Goal: Task Accomplishment & Management: Complete application form

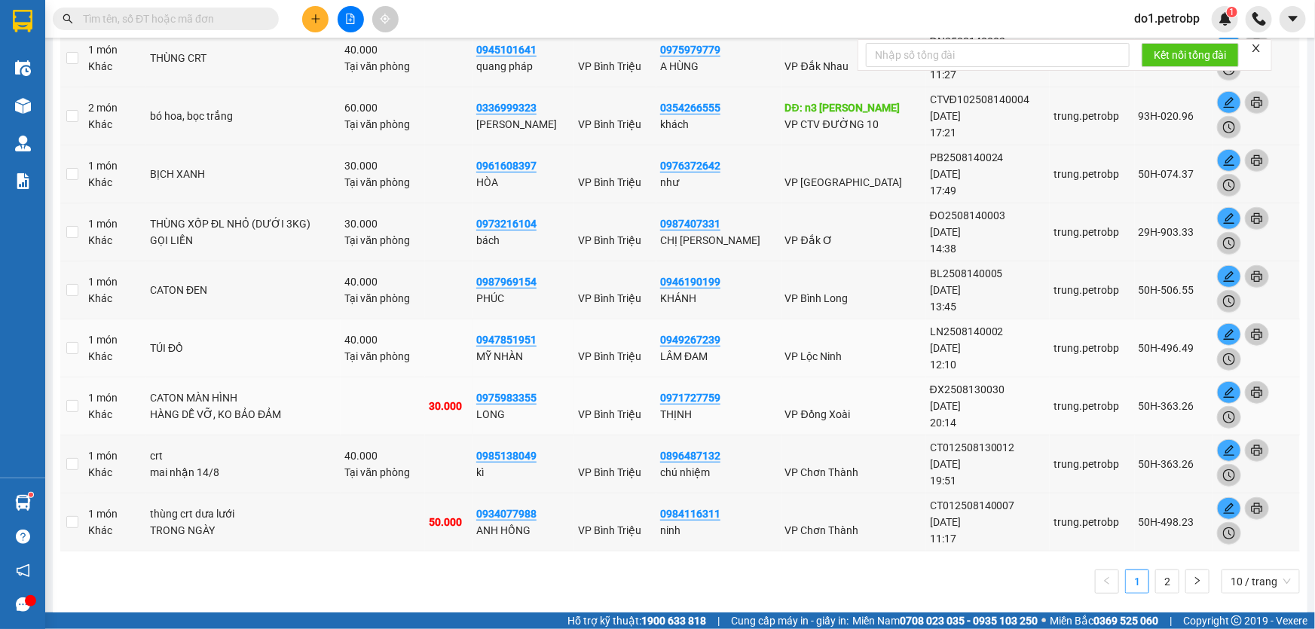
scroll to position [351, 0]
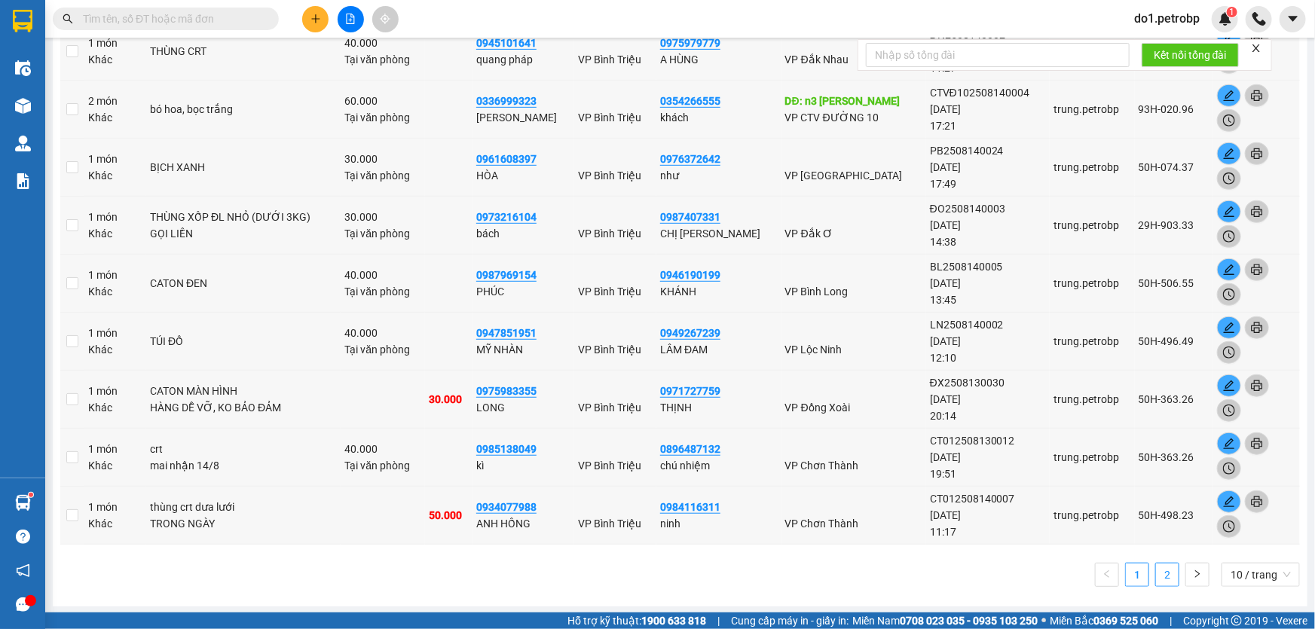
click at [1156, 578] on link "2" at bounding box center [1167, 575] width 23 height 23
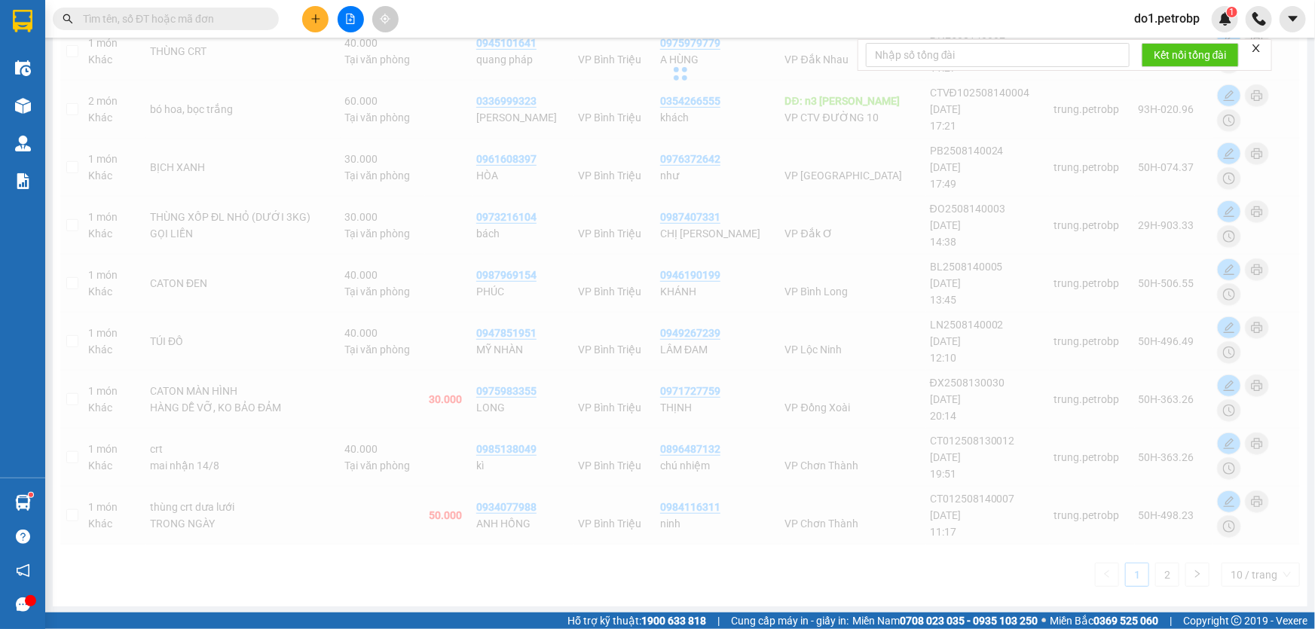
scroll to position [0, 0]
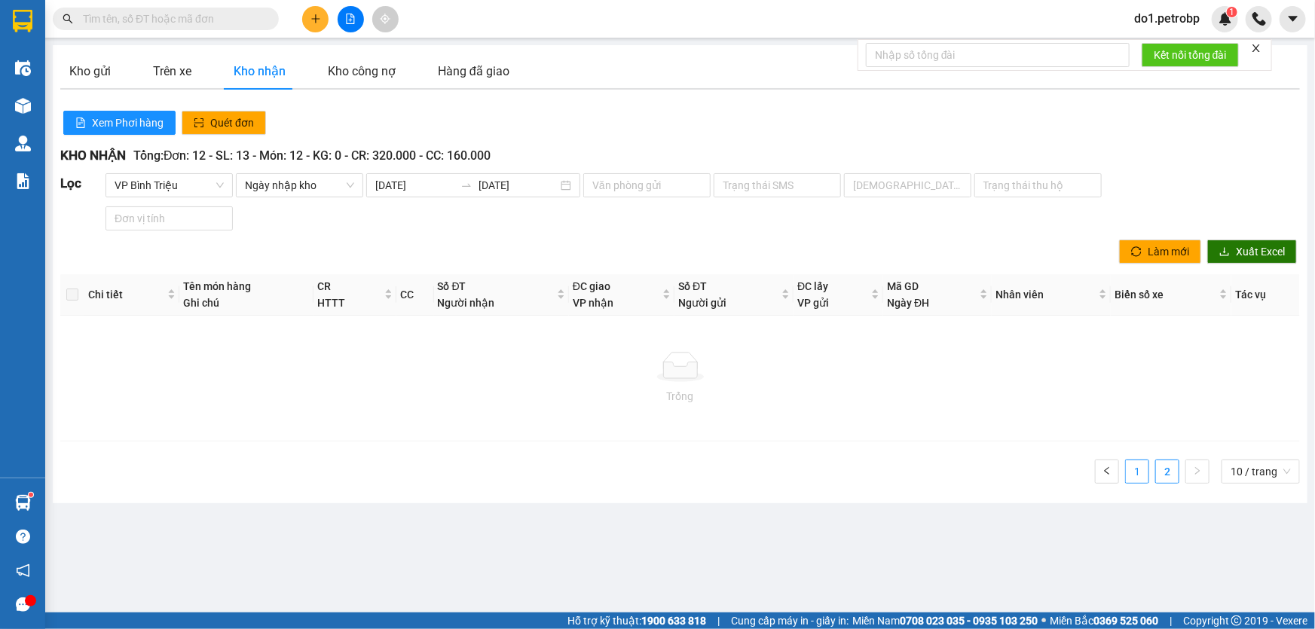
click at [1149, 469] on link "1" at bounding box center [1137, 472] width 23 height 23
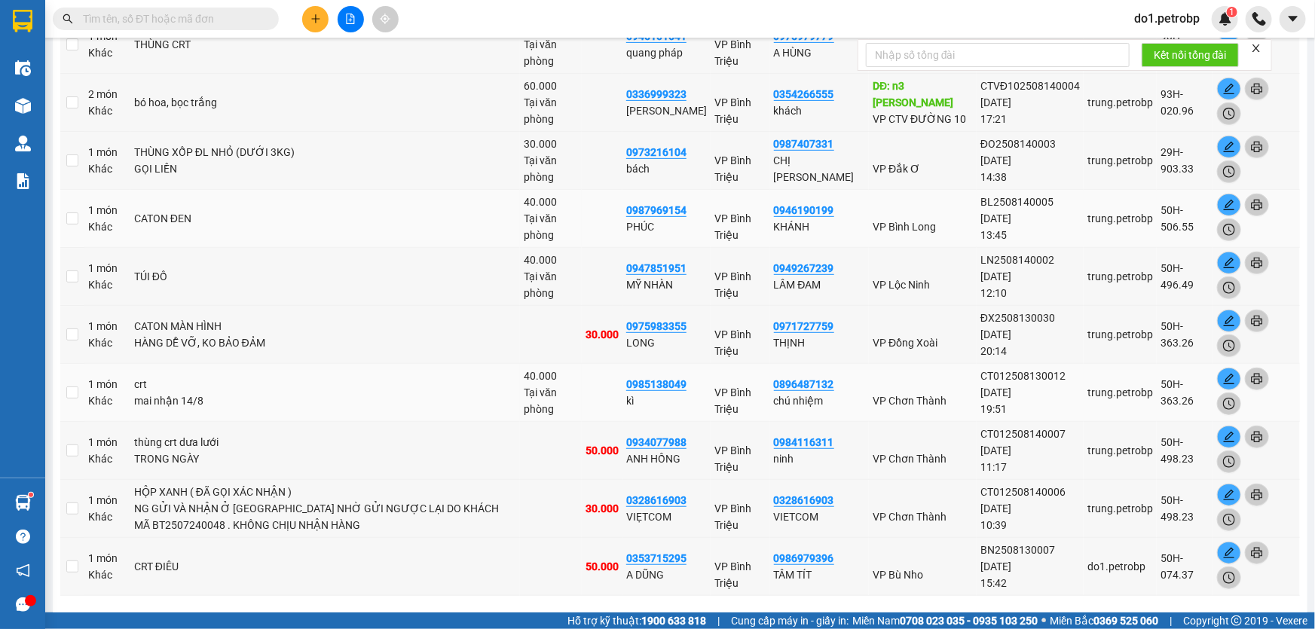
scroll to position [368, 0]
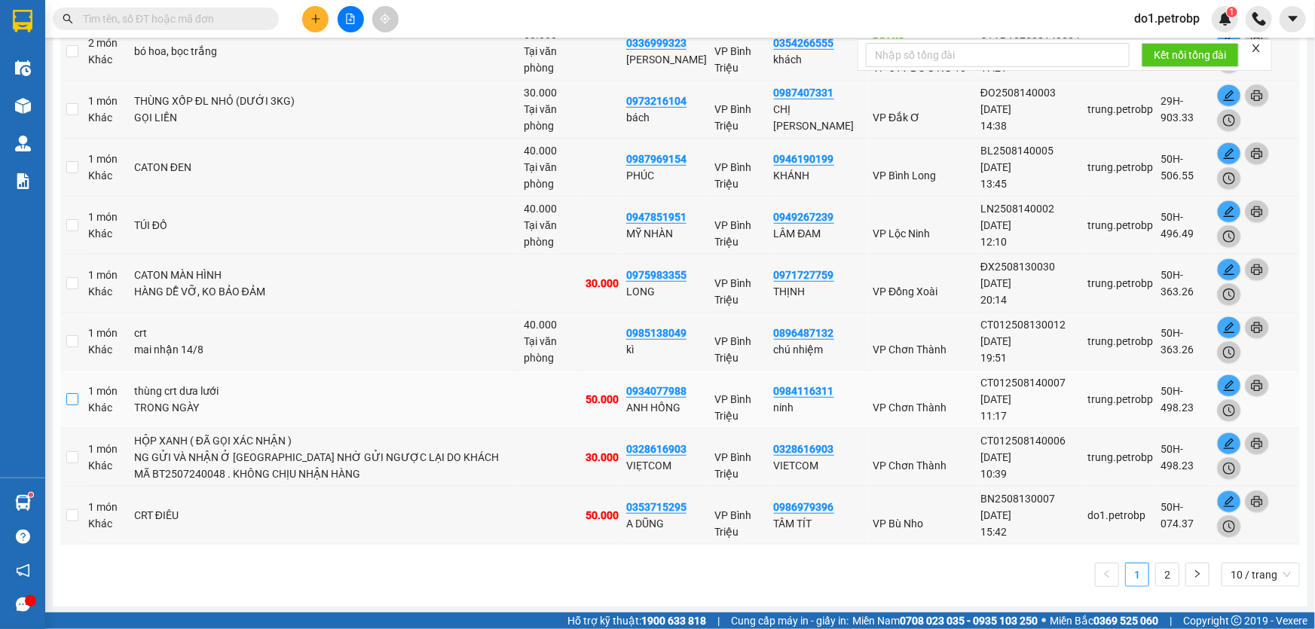
click at [78, 400] on input "checkbox" at bounding box center [72, 399] width 12 height 12
checkbox input "true"
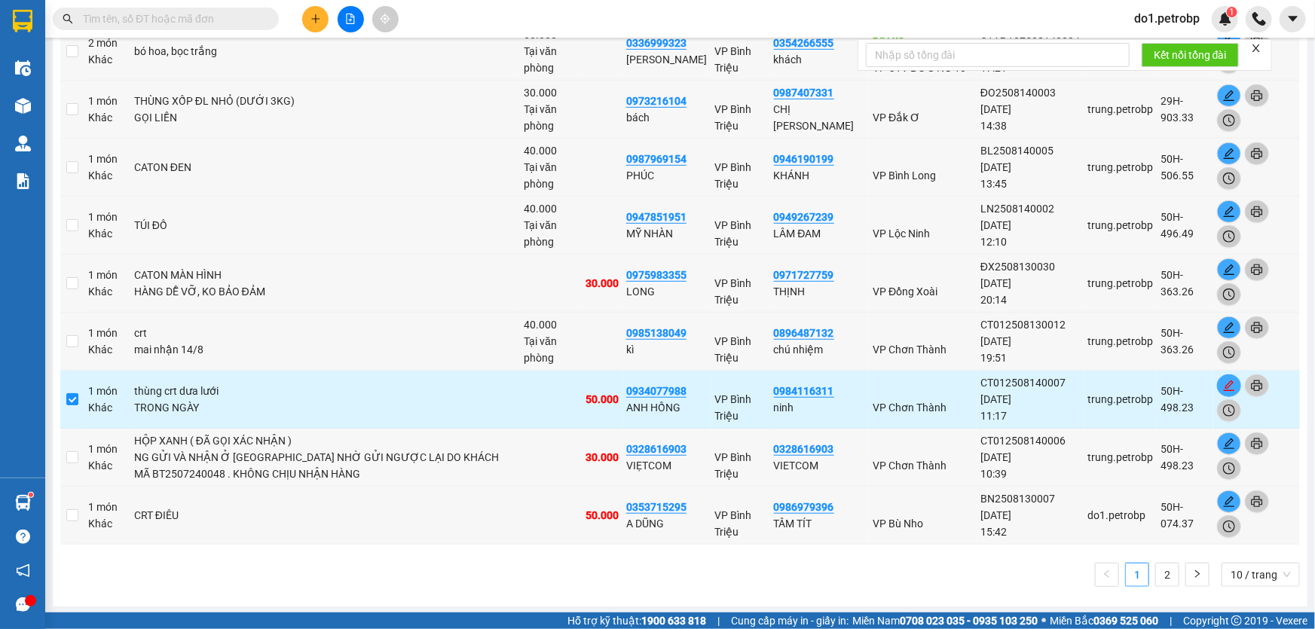
click at [1223, 389] on icon "edit" at bounding box center [1229, 386] width 12 height 12
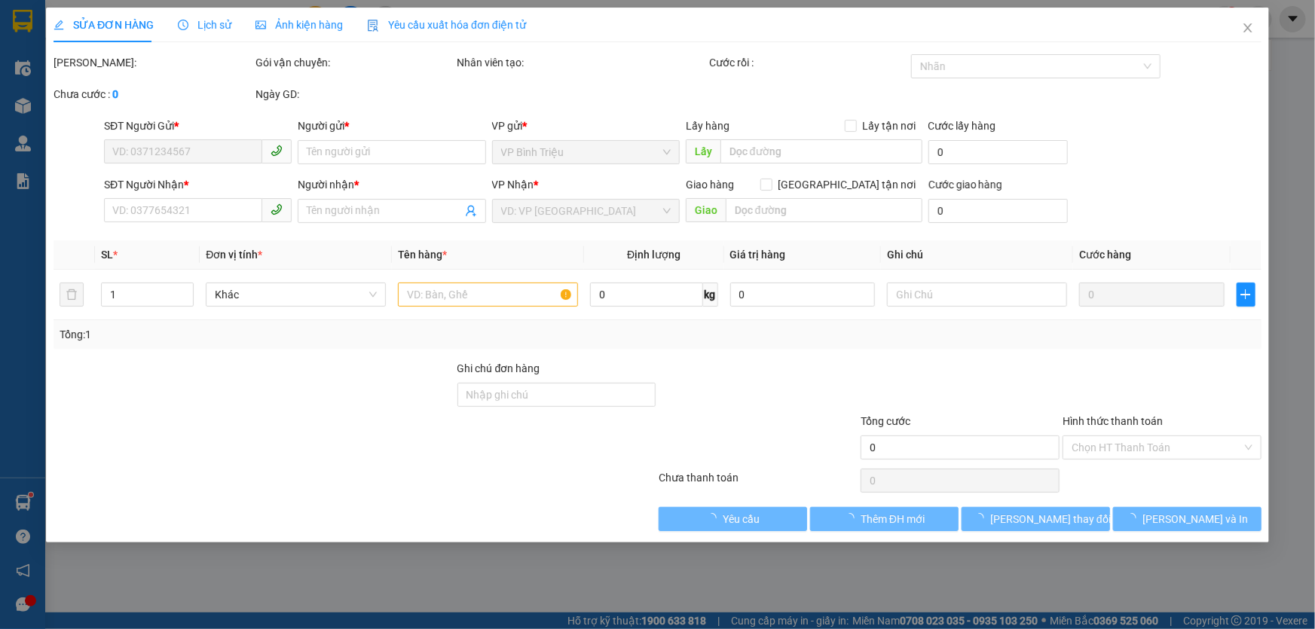
type input "0984116311"
type input "ninh"
type input "0934077988"
type input "ANH HỒNG"
type input "50.000"
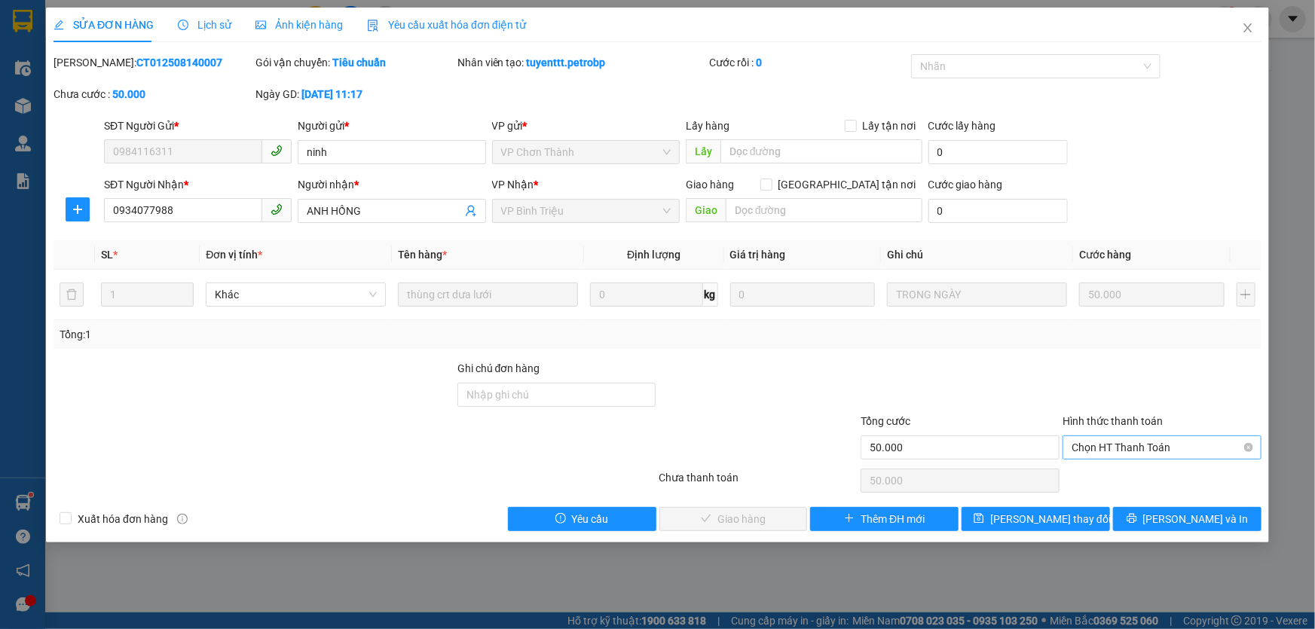
click at [1176, 450] on span "Chọn HT Thanh Toán" at bounding box center [1162, 447] width 181 height 23
click at [1138, 482] on div "Tại văn phòng" at bounding box center [1162, 477] width 181 height 17
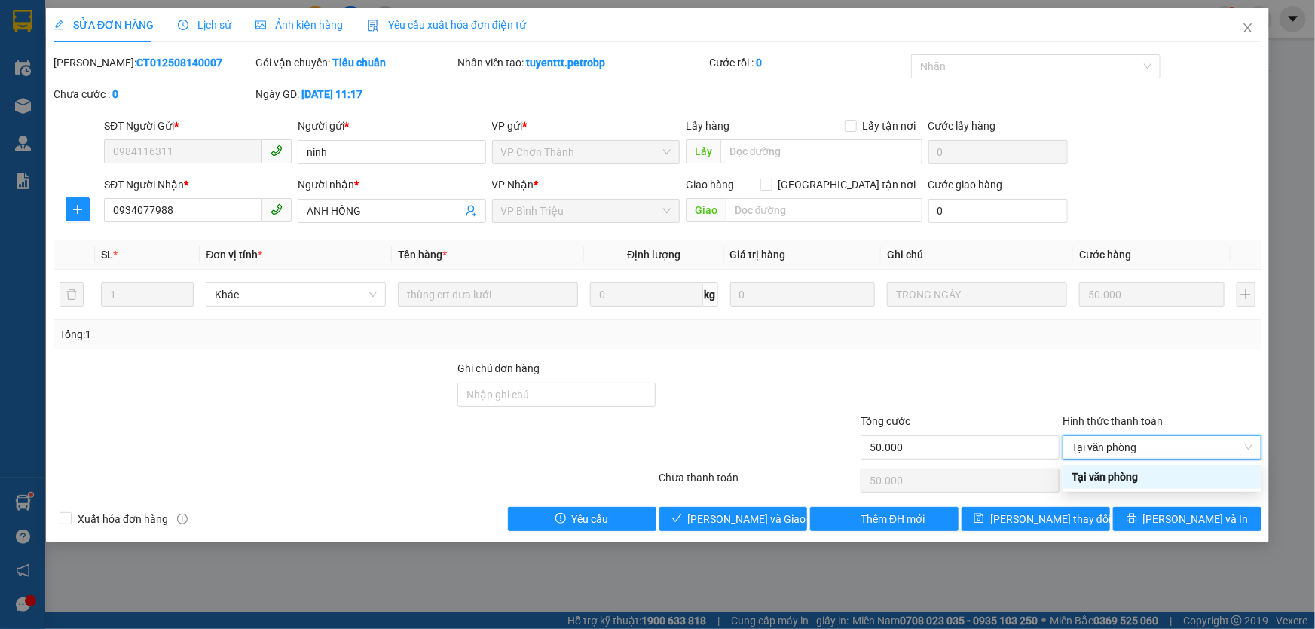
type input "0"
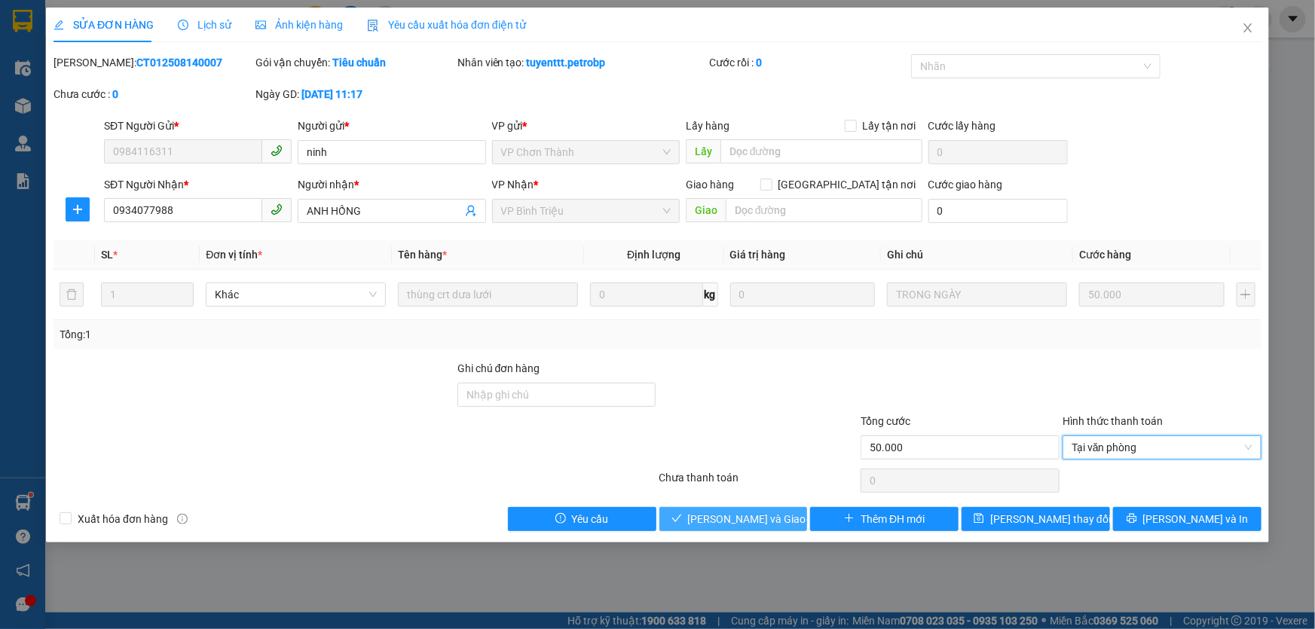
click at [789, 519] on button "[PERSON_NAME] và Giao hàng" at bounding box center [734, 519] width 148 height 24
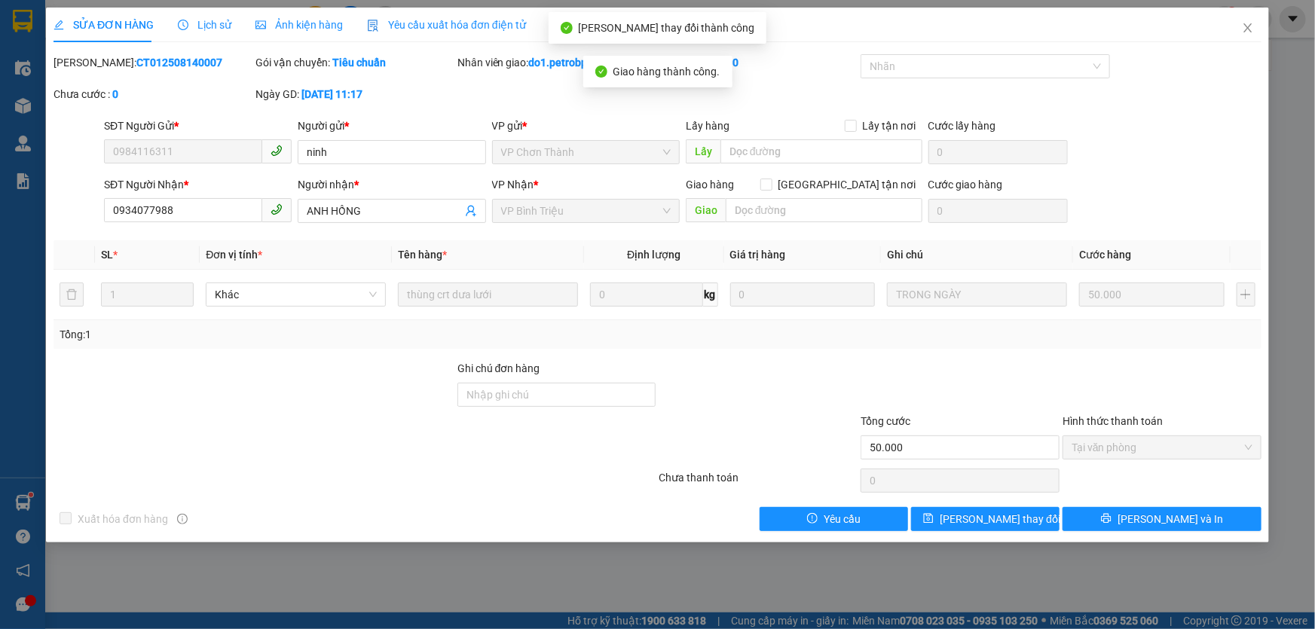
copy b "CT012508140007"
drag, startPoint x: 184, startPoint y: 66, endPoint x: 88, endPoint y: 75, distance: 96.1
click at [88, 75] on div "Mã ĐH: CT012508140007" at bounding box center [153, 70] width 202 height 32
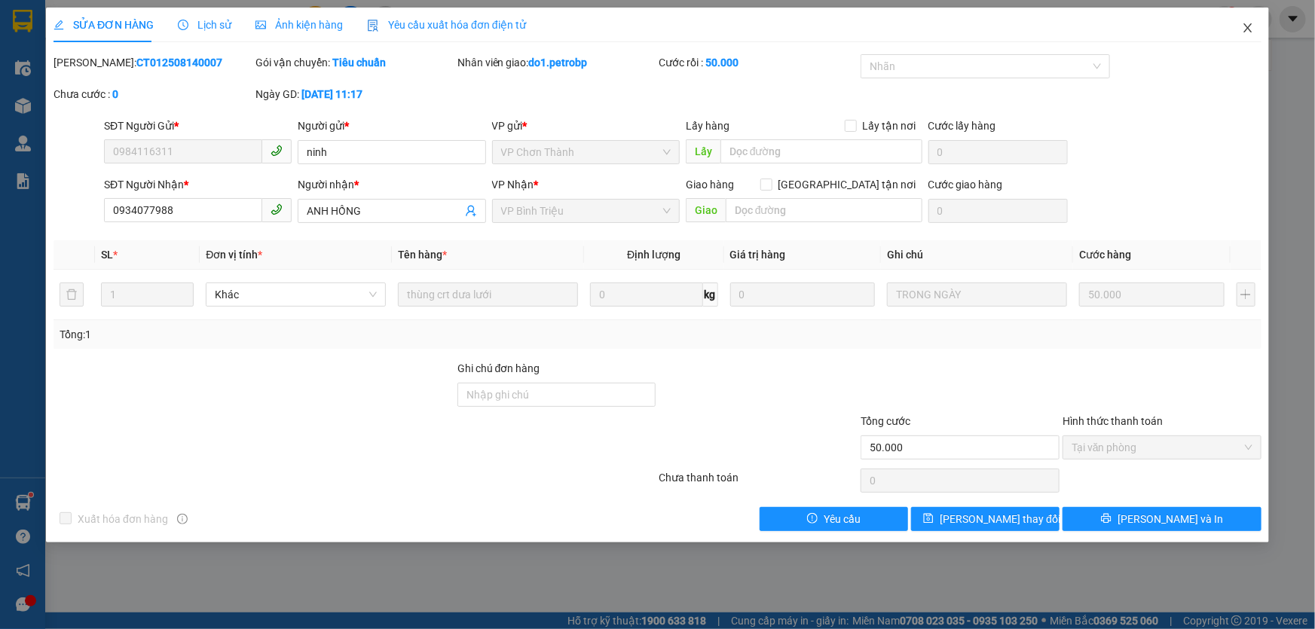
click at [1245, 30] on icon "close" at bounding box center [1248, 28] width 12 height 12
